Goal: Information Seeking & Learning: Learn about a topic

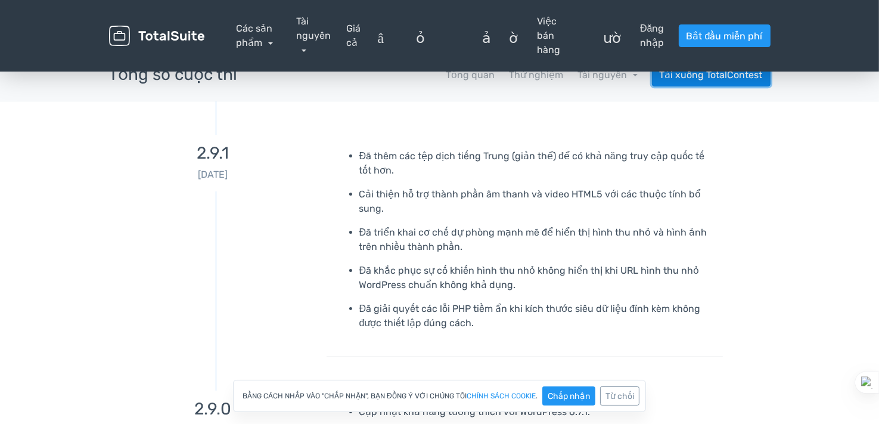
click at [708, 77] on font "Tải xuống TotalContest" at bounding box center [711, 74] width 103 height 11
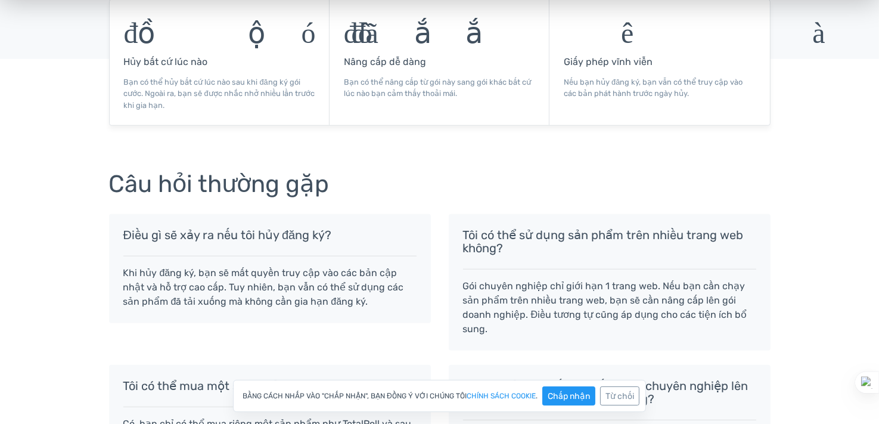
scroll to position [1252, 0]
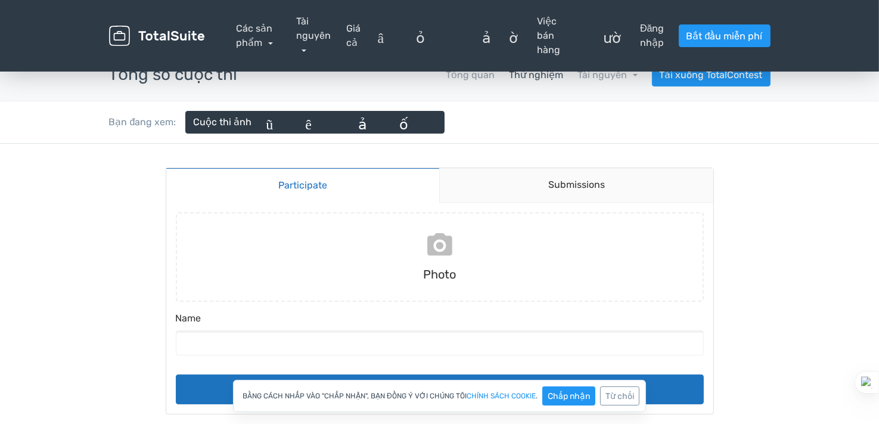
click at [458, 274] on input "file" at bounding box center [440, 256] width 538 height 89
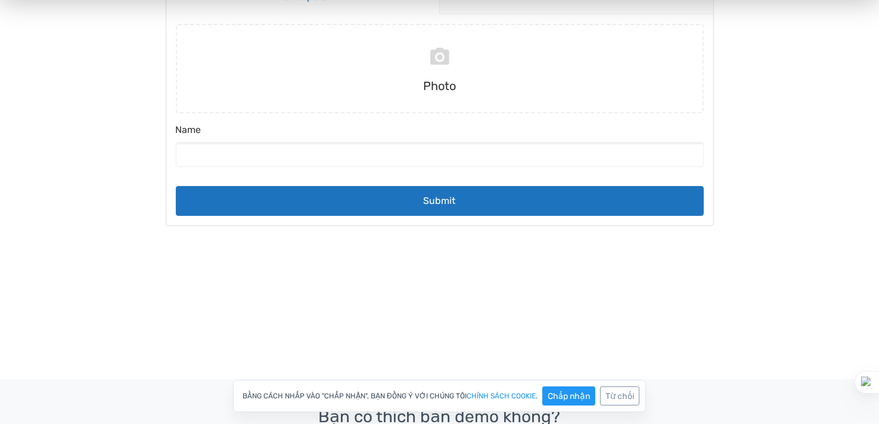
scroll to position [119, 0]
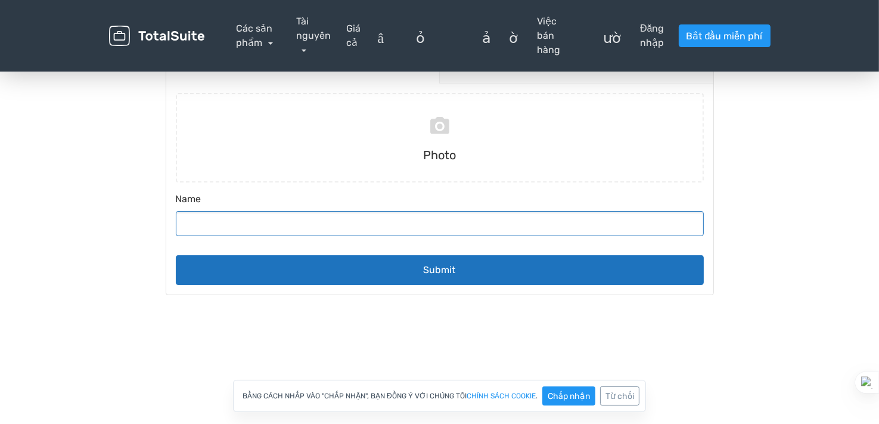
click at [230, 221] on input "Name" at bounding box center [440, 223] width 528 height 25
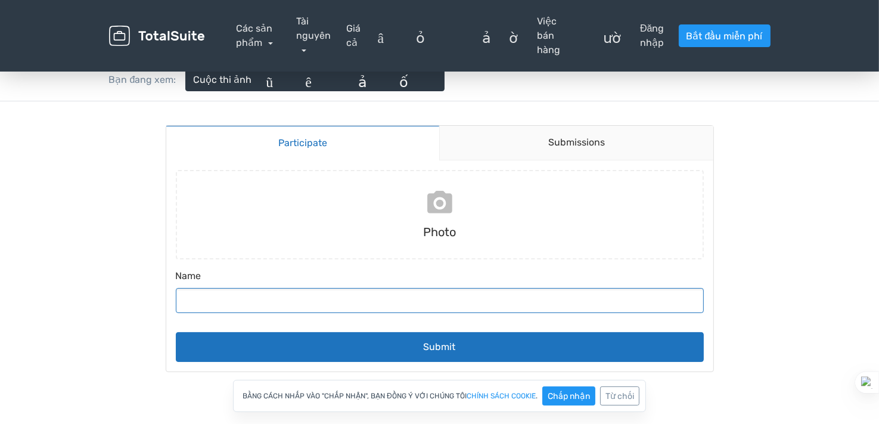
scroll to position [0, 0]
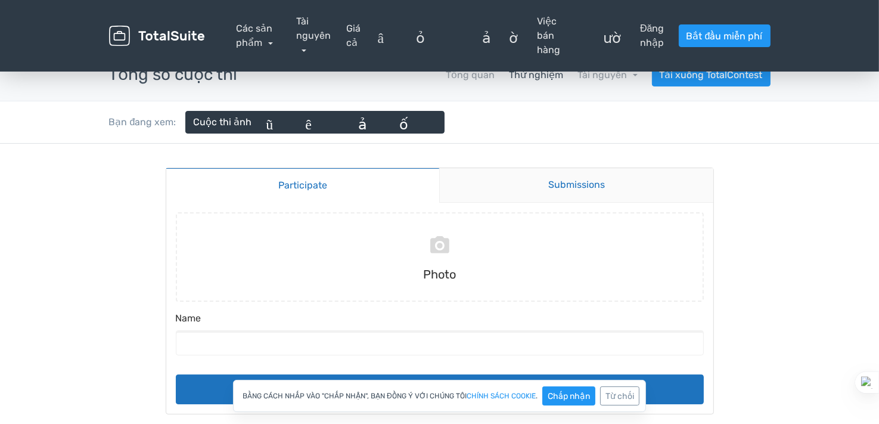
click at [567, 173] on link "Submissions" at bounding box center [576, 185] width 274 height 35
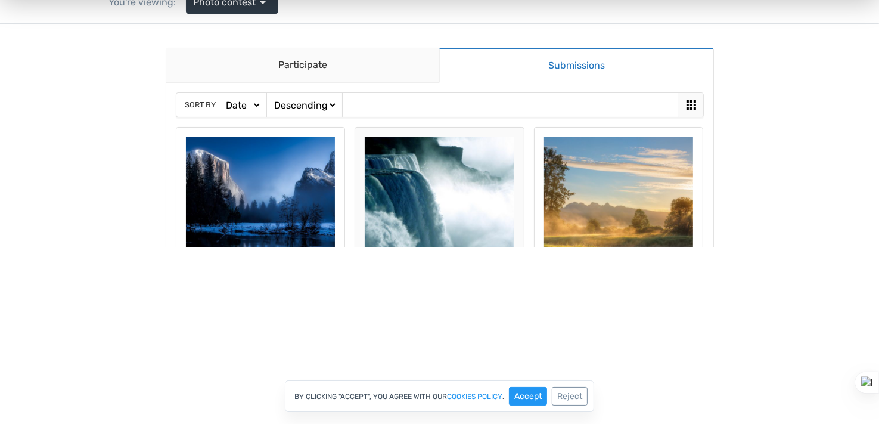
scroll to position [60, 0]
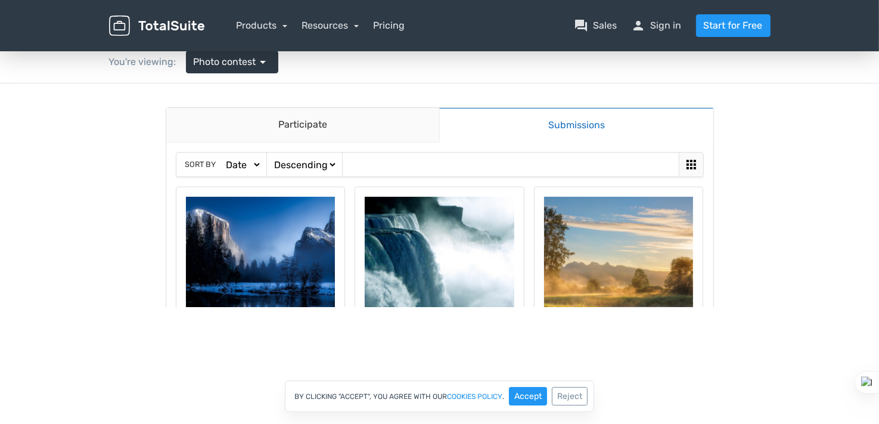
click at [688, 159] on icon at bounding box center [691, 164] width 14 height 14
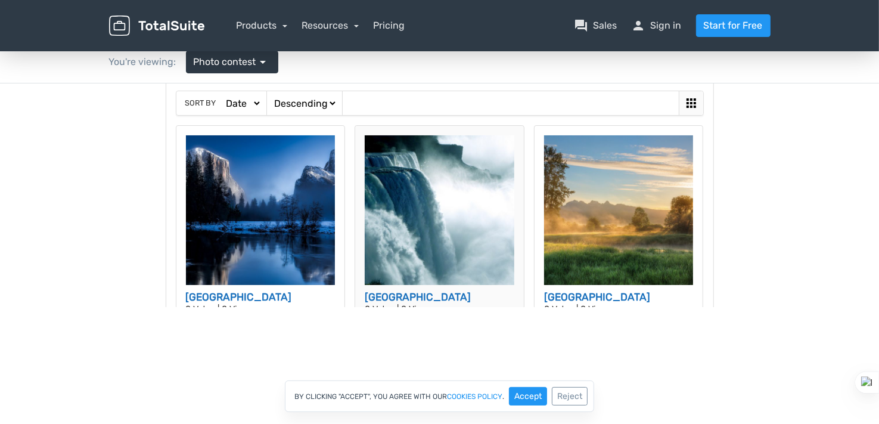
scroll to position [111, 0]
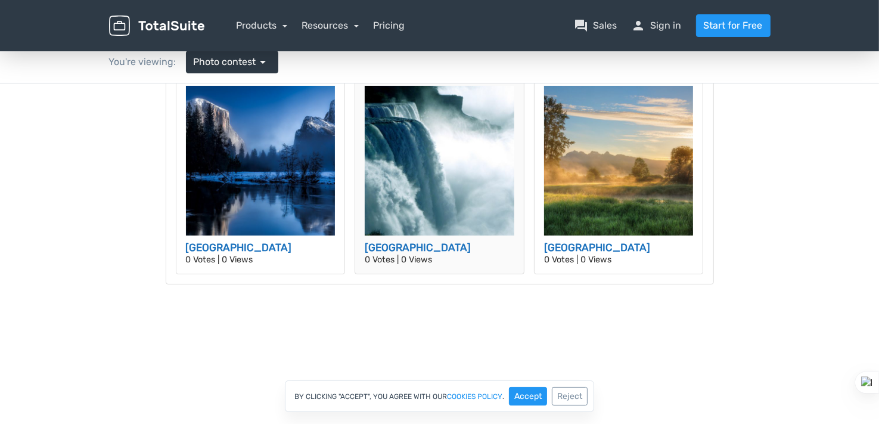
click at [460, 142] on img at bounding box center [440, 160] width 150 height 150
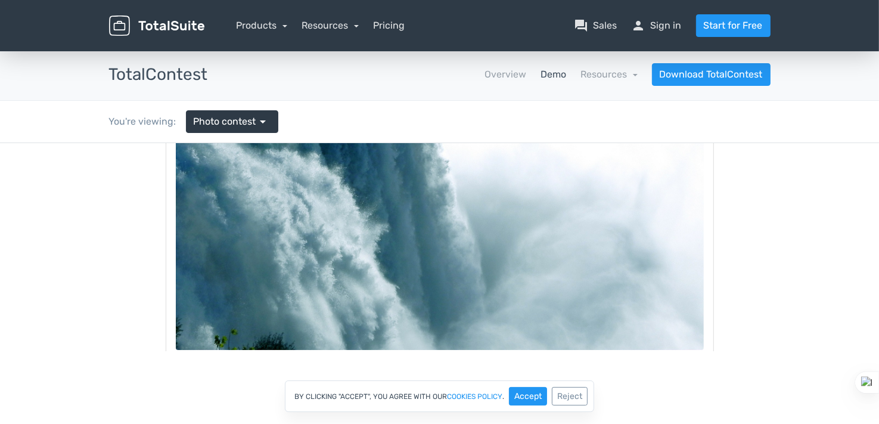
scroll to position [358, 0]
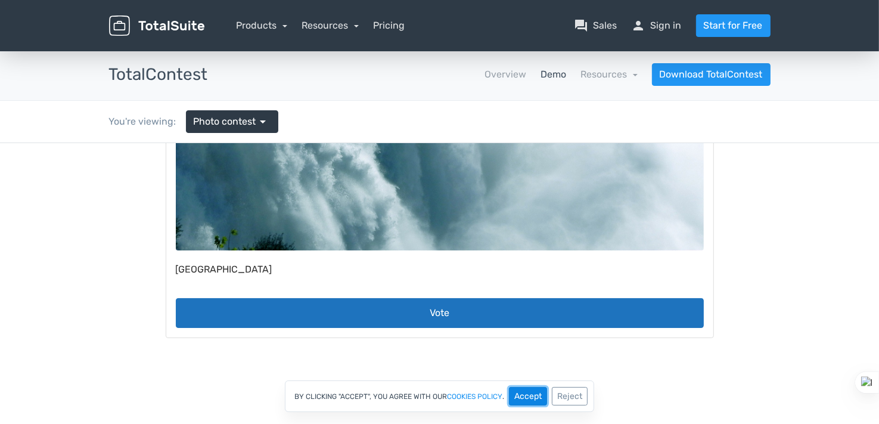
click at [532, 398] on button "Accept" at bounding box center [528, 396] width 38 height 18
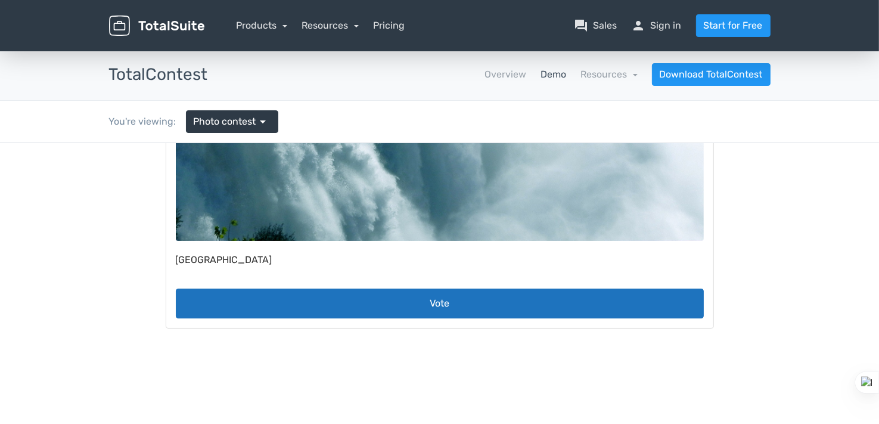
scroll to position [367, 0]
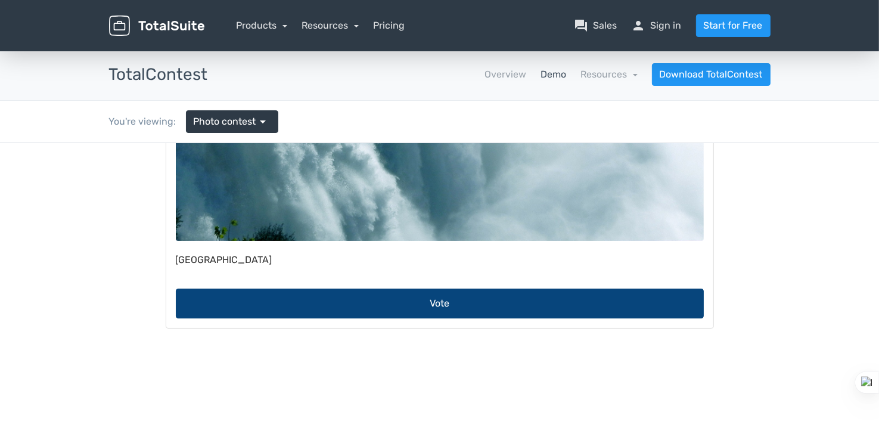
click at [494, 299] on button "Vote" at bounding box center [440, 303] width 528 height 30
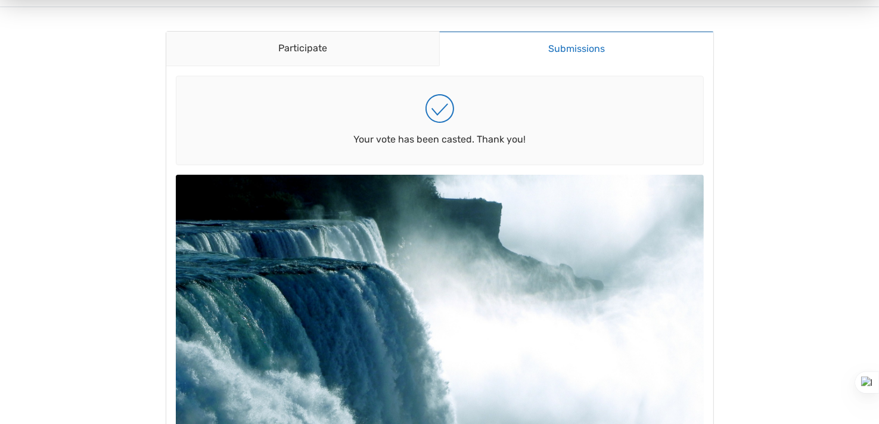
scroll to position [119, 0]
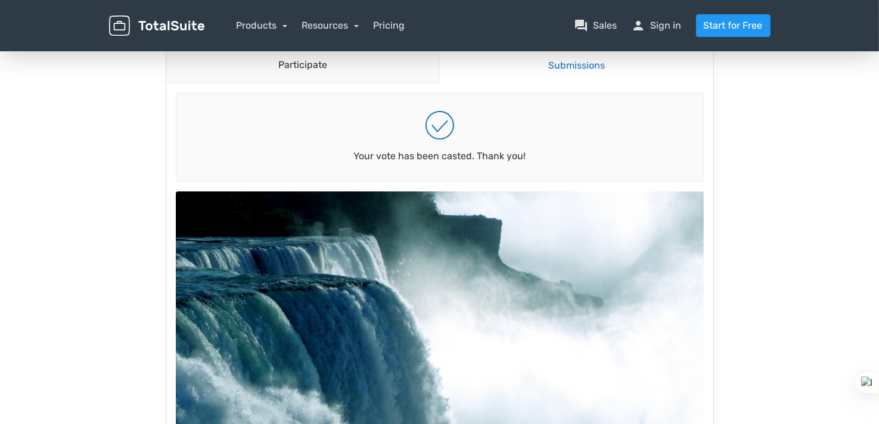
click at [517, 79] on link "Submissions" at bounding box center [576, 65] width 274 height 35
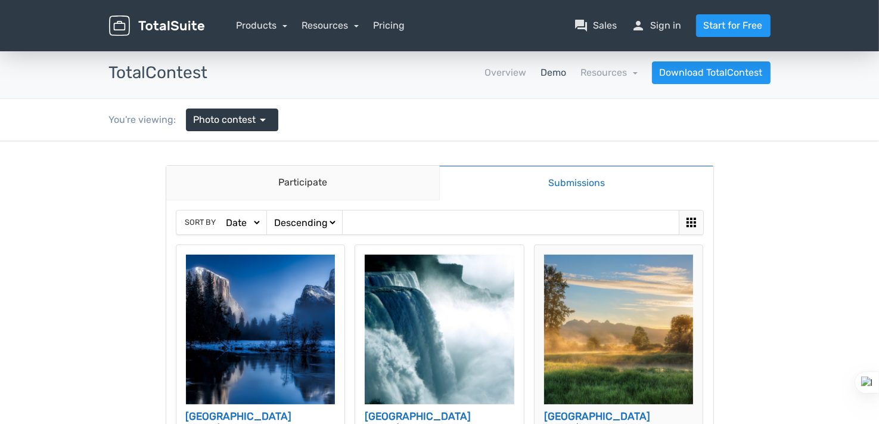
scroll to position [0, 0]
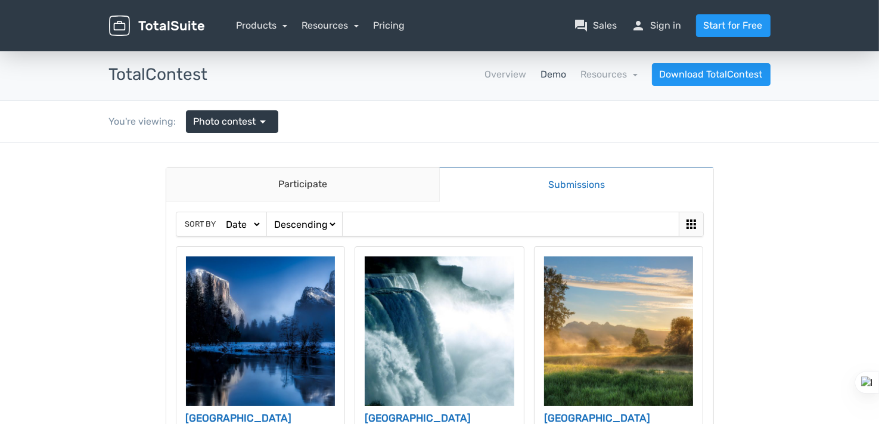
click at [555, 78] on link "Demo" at bounding box center [554, 74] width 26 height 14
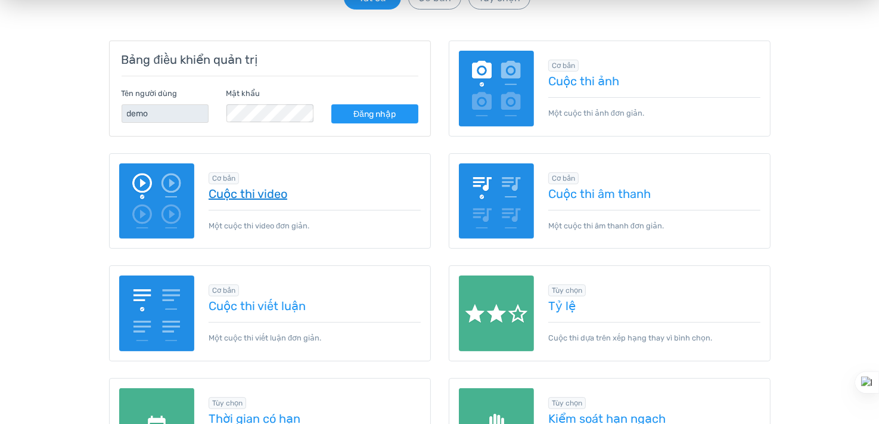
click at [243, 197] on font "Cuộc thi video" at bounding box center [248, 194] width 79 height 14
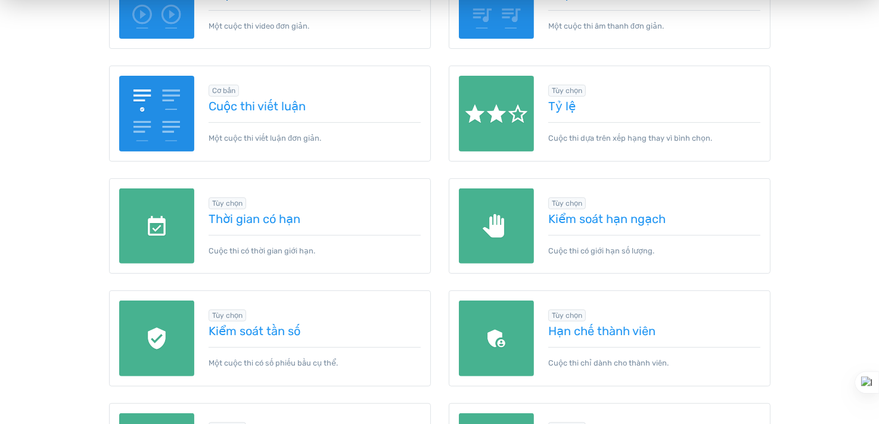
scroll to position [417, 0]
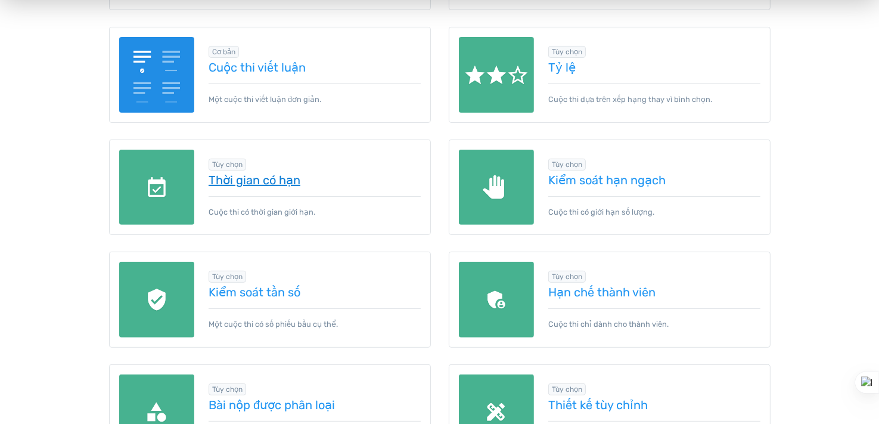
click at [253, 183] on font "Thời gian có hạn" at bounding box center [255, 180] width 92 height 14
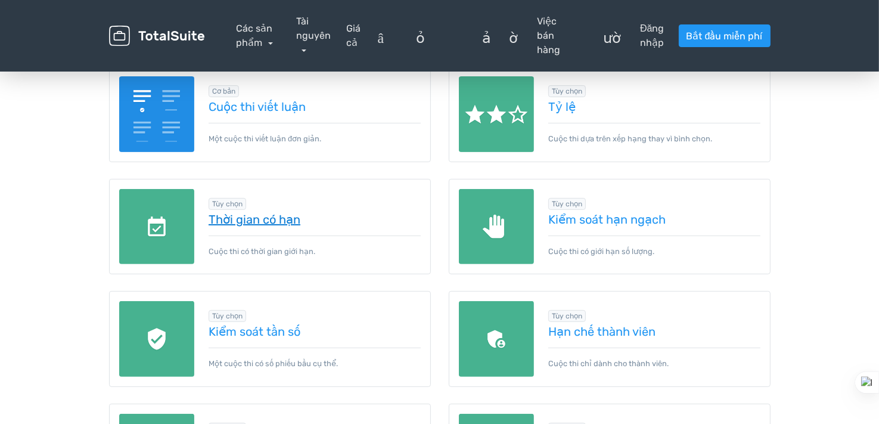
scroll to position [358, 0]
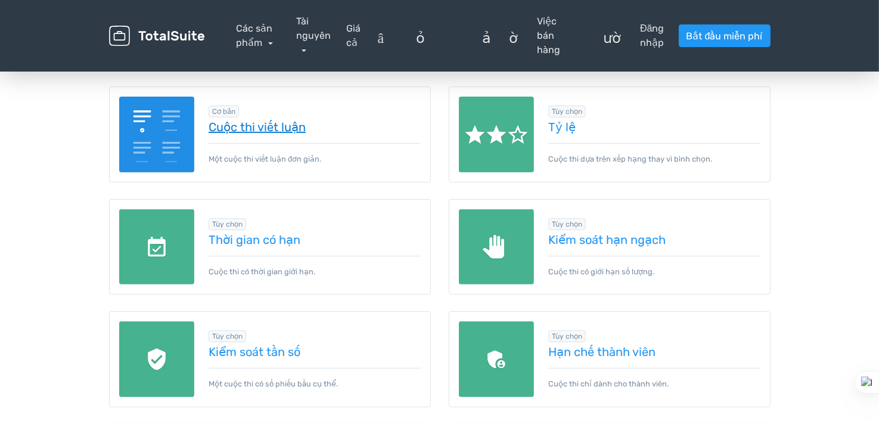
click at [269, 128] on font "Cuộc thi viết luận" at bounding box center [257, 127] width 97 height 14
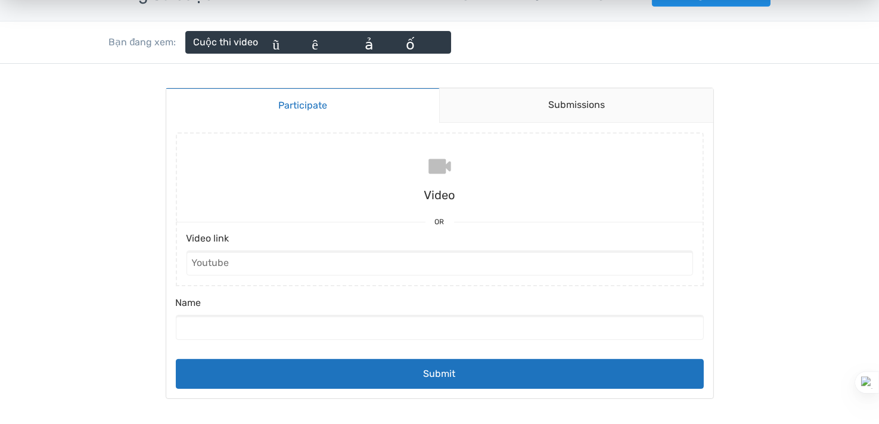
scroll to position [60, 0]
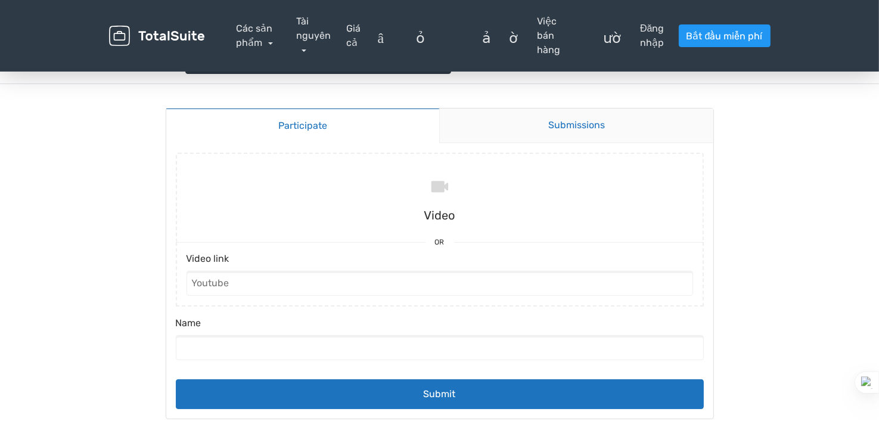
click at [584, 139] on link "Submissions" at bounding box center [576, 125] width 274 height 35
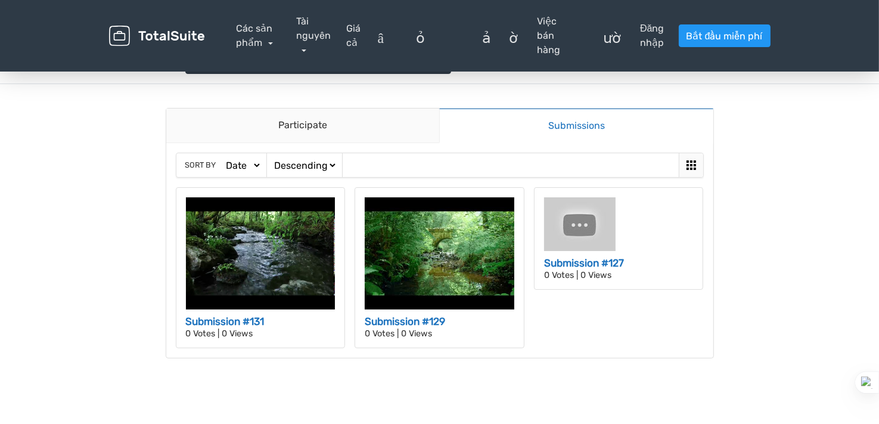
scroll to position [0, 0]
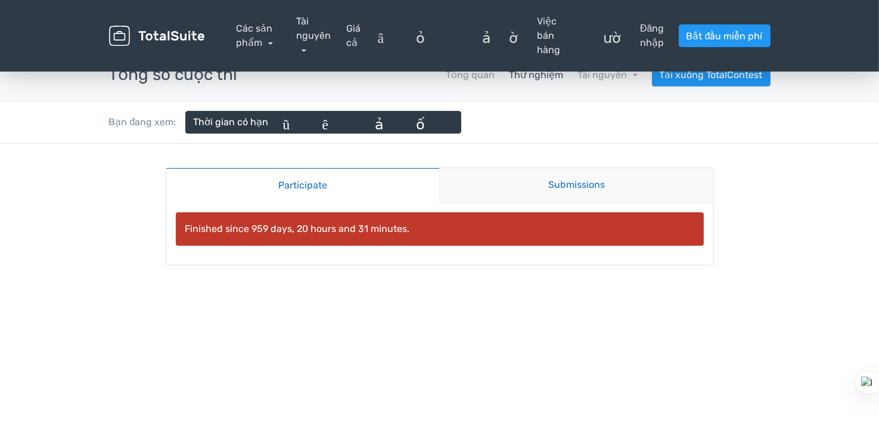
click at [593, 190] on link "Submissions" at bounding box center [576, 185] width 274 height 35
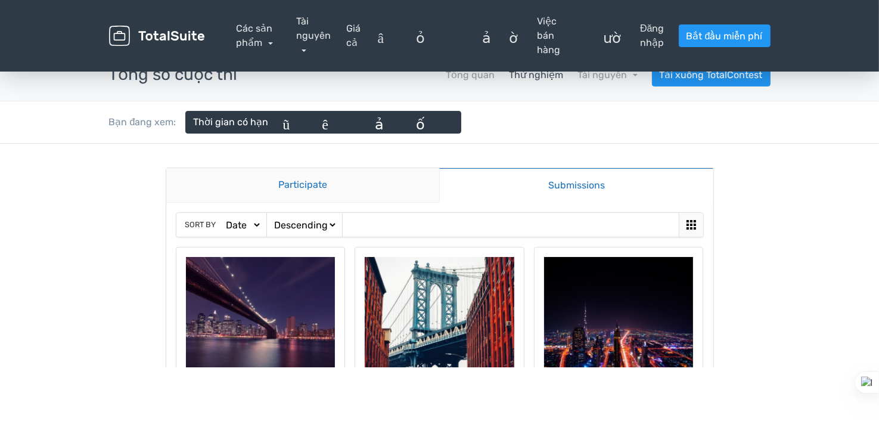
click at [292, 183] on link "Participate" at bounding box center [303, 185] width 274 height 35
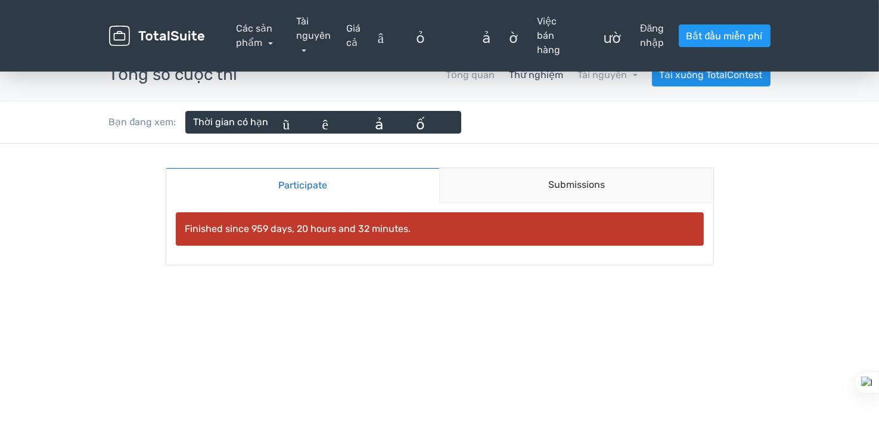
click at [408, 227] on div "Finished since 959 days, 20 hours and 32 minutes." at bounding box center [440, 228] width 528 height 33
click at [294, 231] on div "Finished since 959 days, 20 hours and 32 minutes." at bounding box center [440, 228] width 528 height 33
click at [231, 227] on div "Finished since 959 days, 20 hours and 32 minutes." at bounding box center [440, 228] width 528 height 33
click at [570, 187] on link "Submissions" at bounding box center [576, 185] width 274 height 35
click at [570, 187] on main "Participate Submissions Participate Submissions Finished since 959 days, 20 hou…" at bounding box center [440, 216] width 572 height 145
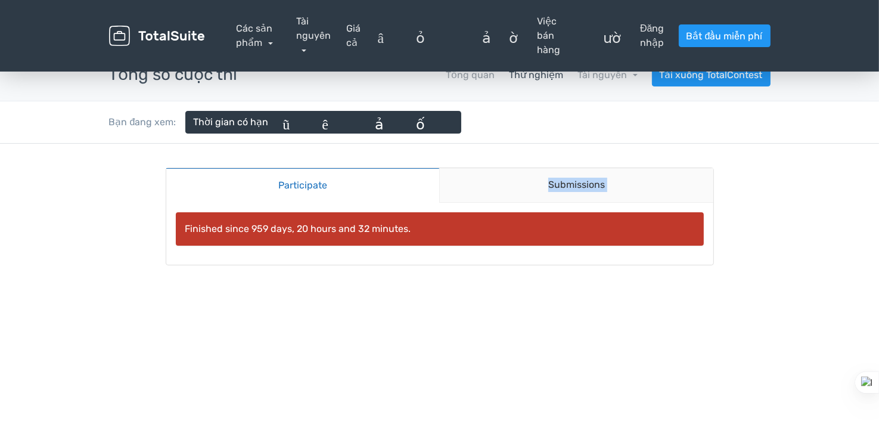
click at [570, 187] on main "Participate Submissions Participate Submissions Finished since 959 days, 20 hou…" at bounding box center [440, 216] width 572 height 145
